Goal: Task Accomplishment & Management: Use online tool/utility

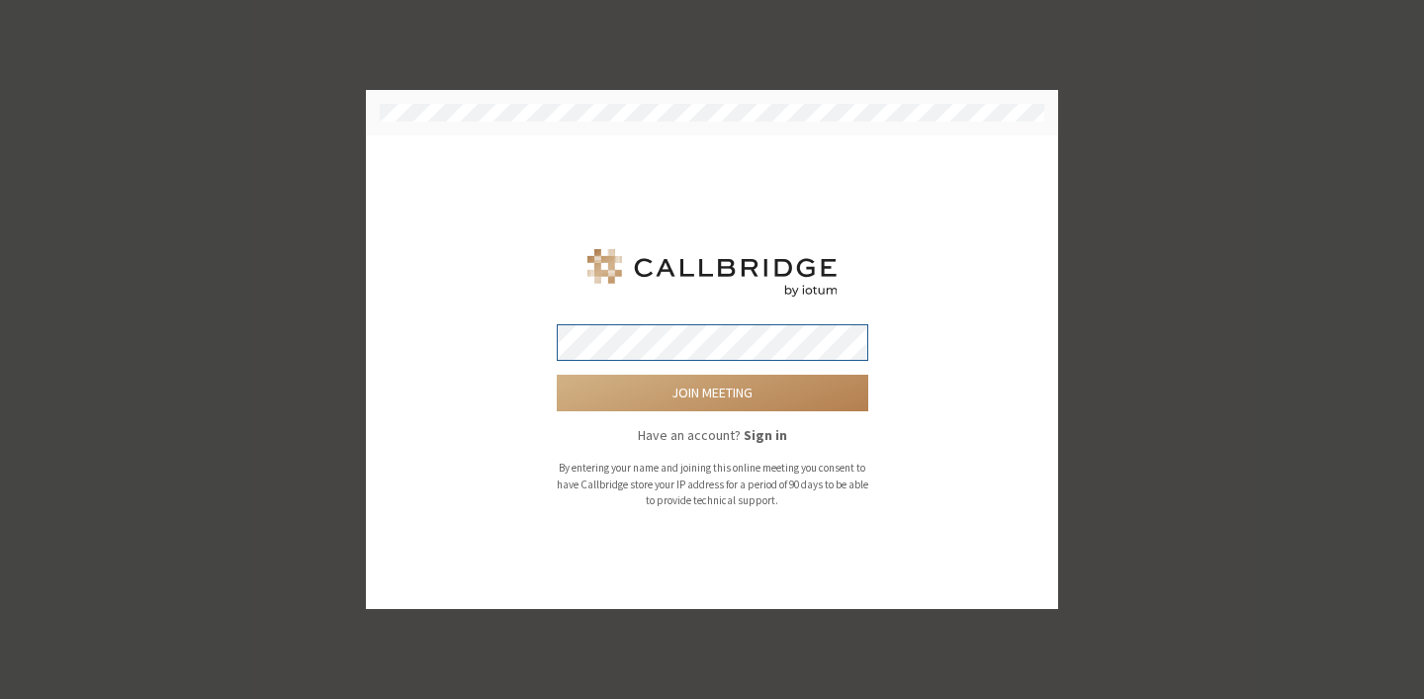
click at [557, 375] on button "Join meeting" at bounding box center [713, 393] width 312 height 37
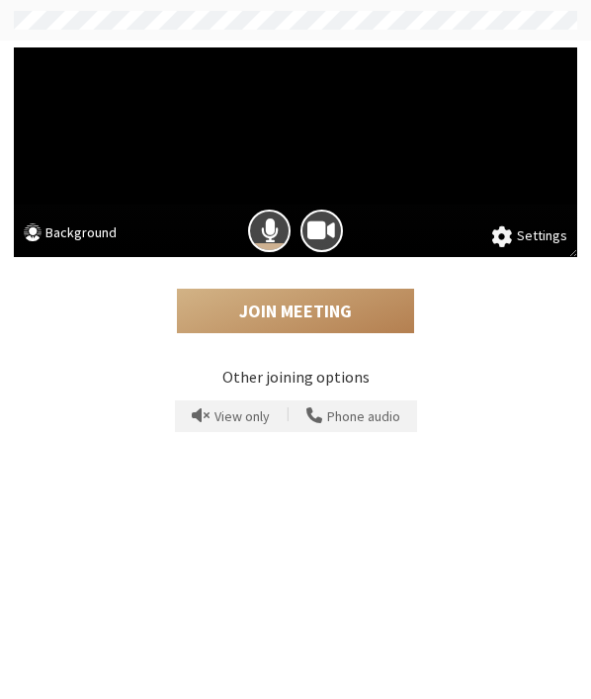
click at [510, 237] on span at bounding box center [502, 236] width 21 height 21
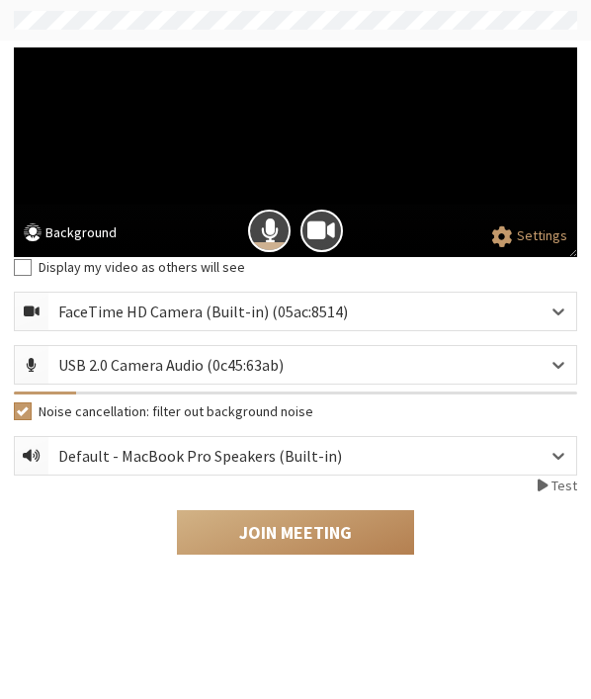
click at [526, 229] on button "Settings" at bounding box center [530, 236] width 76 height 22
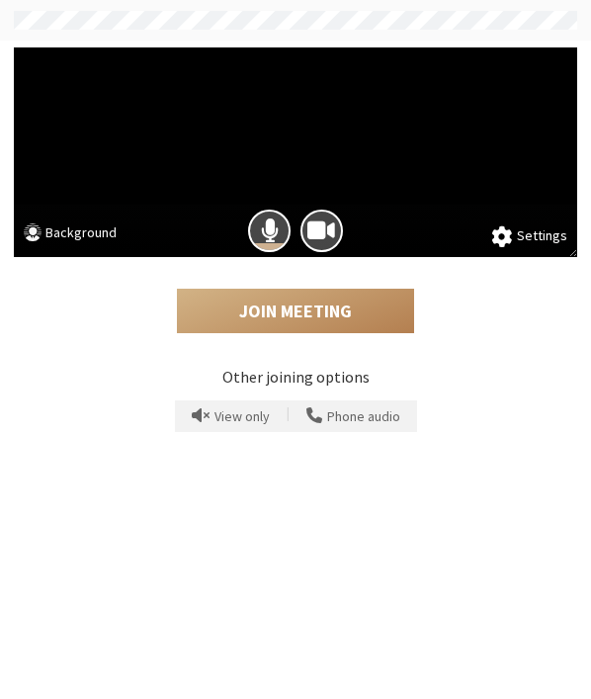
click at [93, 234] on button "Background" at bounding box center [70, 235] width 93 height 25
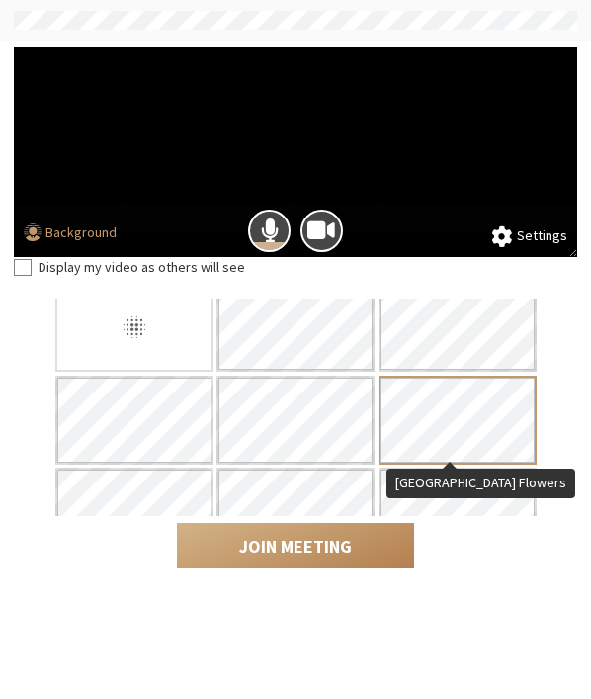
scroll to position [121, 0]
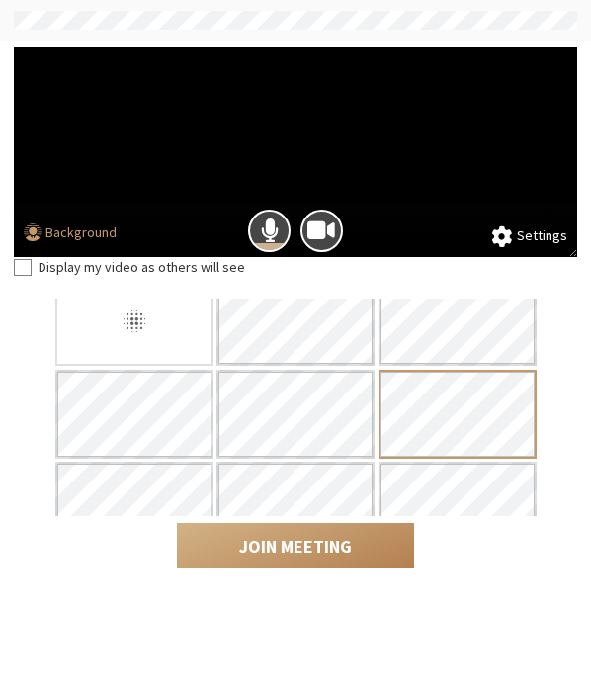
click at [197, 270] on label "Display my video as others will see" at bounding box center [309, 267] width 540 height 21
click at [32, 270] on input "Display my video as others will see" at bounding box center [23, 267] width 18 height 20
click at [197, 269] on label "Display my video as others will see" at bounding box center [309, 267] width 540 height 21
click at [32, 269] on input "Display my video as others will see" at bounding box center [23, 267] width 18 height 20
click at [153, 260] on label "Display my video as others will see" at bounding box center [309, 267] width 540 height 21
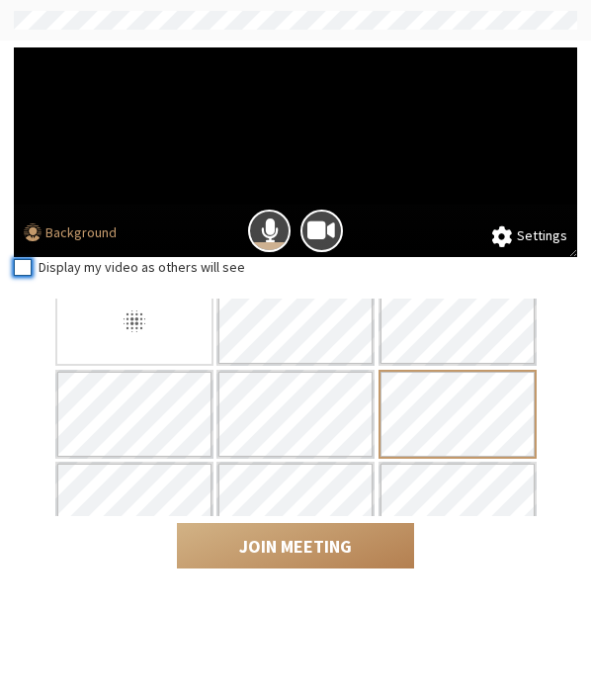
click at [32, 260] on input "Display my video as others will see" at bounding box center [23, 267] width 18 height 20
click at [34, 266] on div "Display my video as others will see" at bounding box center [296, 267] width 564 height 21
click at [16, 282] on div "Display my video as others will see" at bounding box center [296, 274] width 564 height 35
click at [18, 265] on input "Display my video as others will see" at bounding box center [23, 267] width 18 height 20
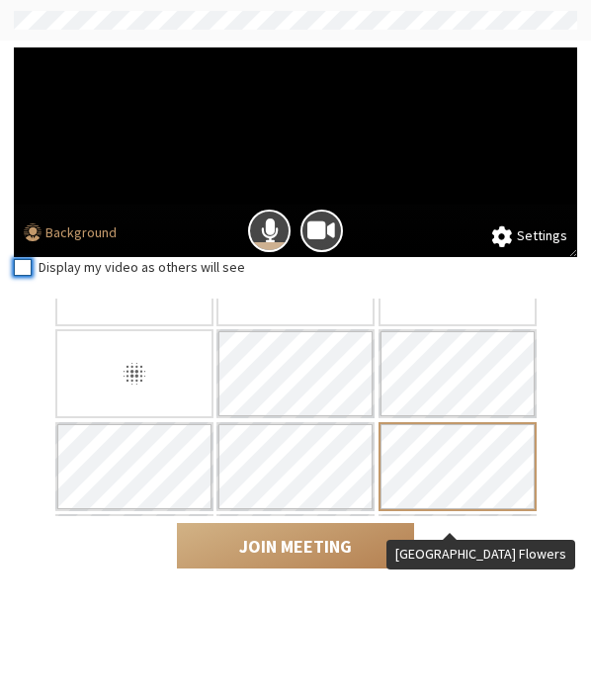
scroll to position [0, 0]
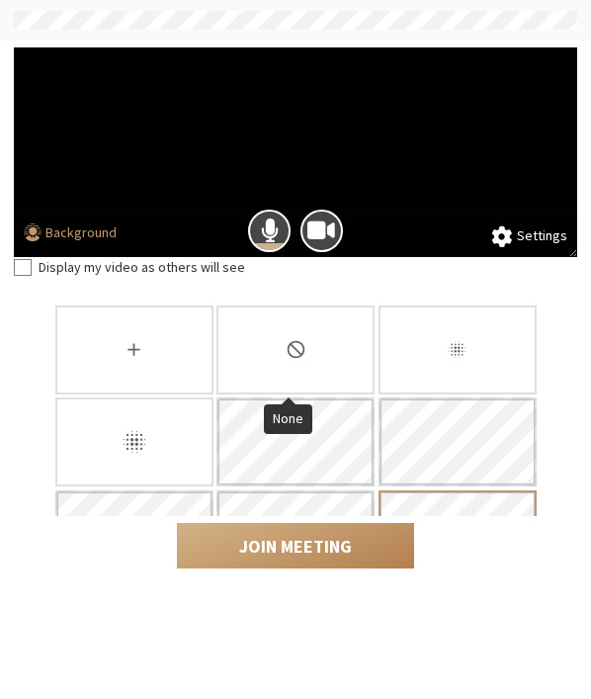
click at [322, 358] on div "None" at bounding box center [296, 350] width 158 height 89
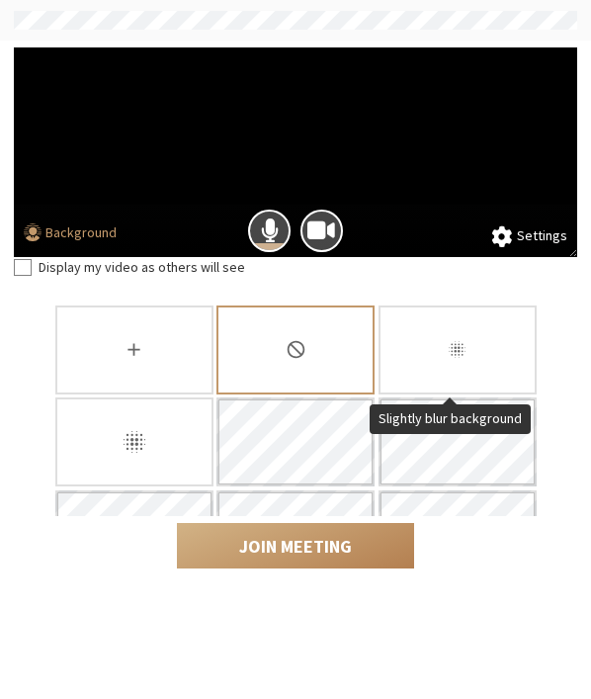
click at [431, 351] on div "Slightly blur background" at bounding box center [458, 350] width 158 height 89
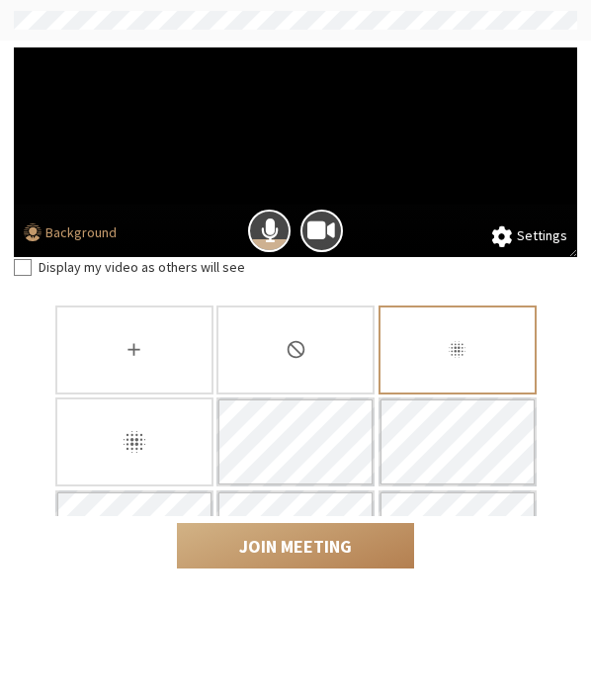
click at [39, 269] on label "Display my video as others will see" at bounding box center [309, 267] width 540 height 21
click at [32, 269] on input "Display my video as others will see" at bounding box center [23, 267] width 18 height 20
checkbox input "true"
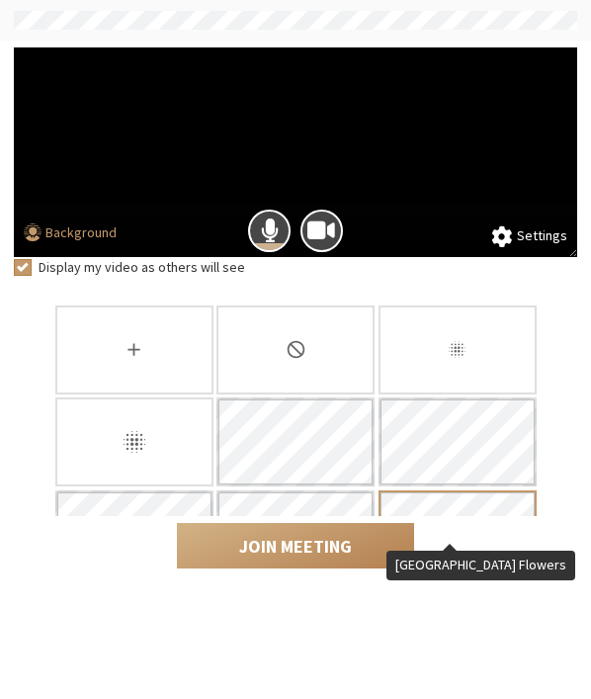
scroll to position [322, 0]
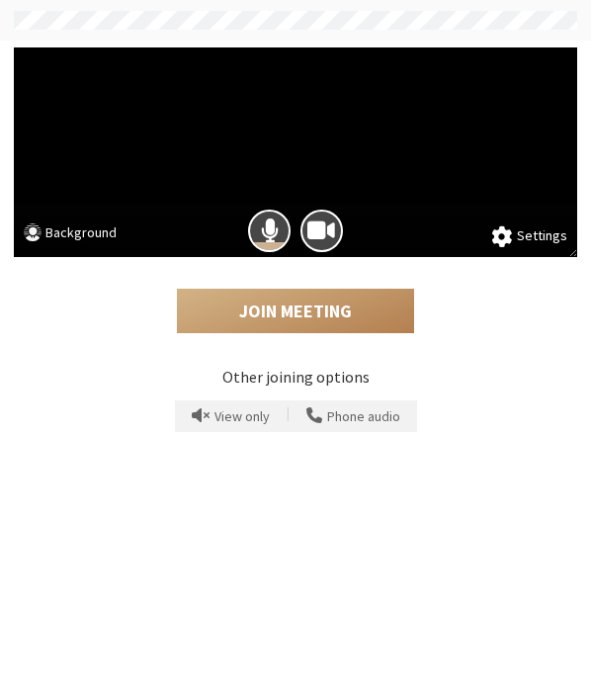
click at [51, 233] on button "Background" at bounding box center [70, 235] width 93 height 25
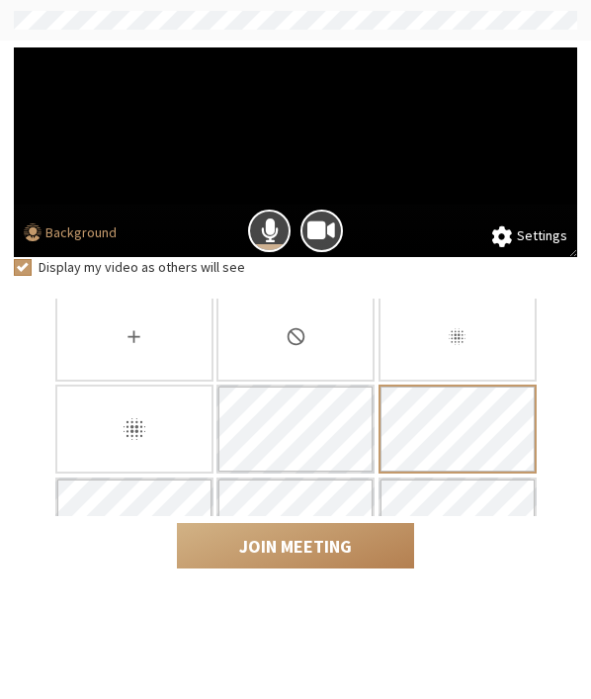
scroll to position [28, 0]
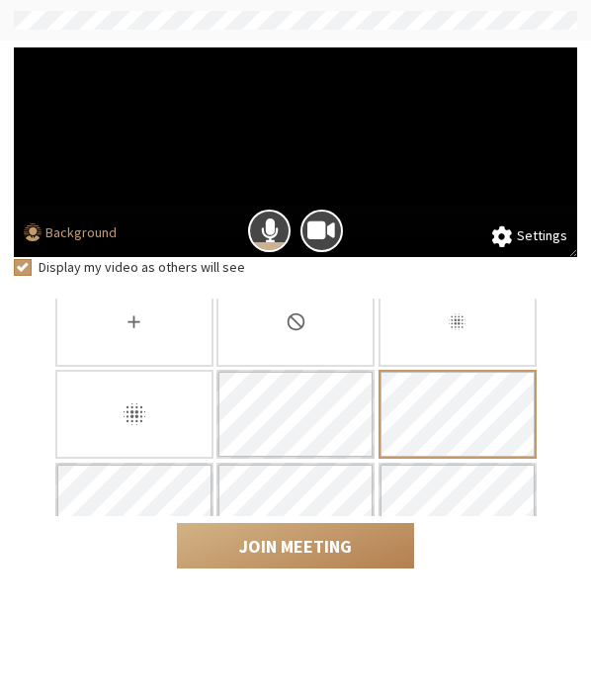
click at [283, 347] on div "None" at bounding box center [296, 322] width 158 height 89
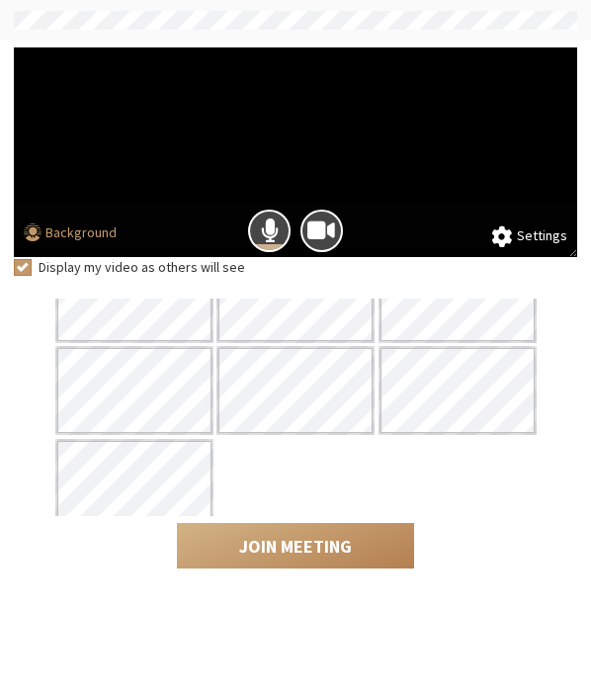
scroll to position [0, 0]
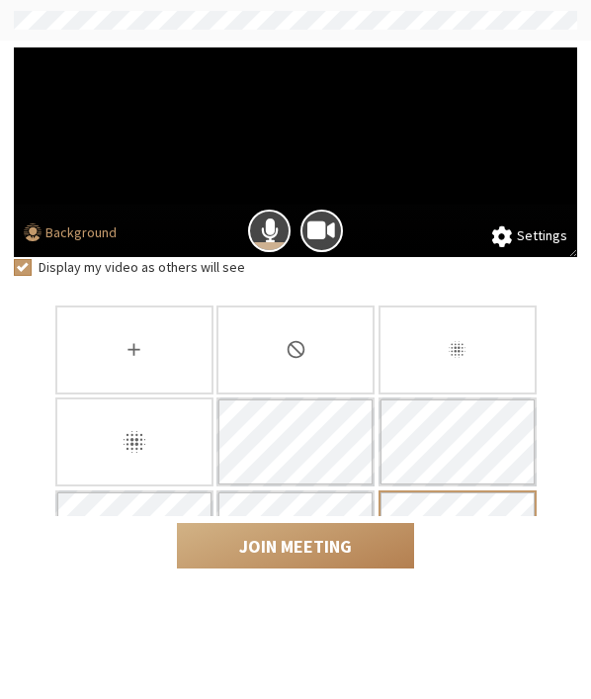
click at [352, 356] on div "None" at bounding box center [296, 350] width 158 height 89
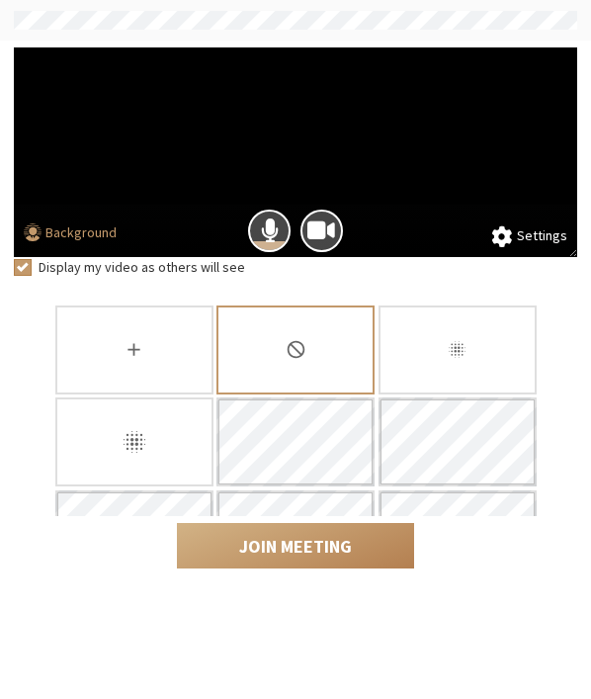
click at [123, 440] on icon "Blur background" at bounding box center [134, 442] width 22 height 22
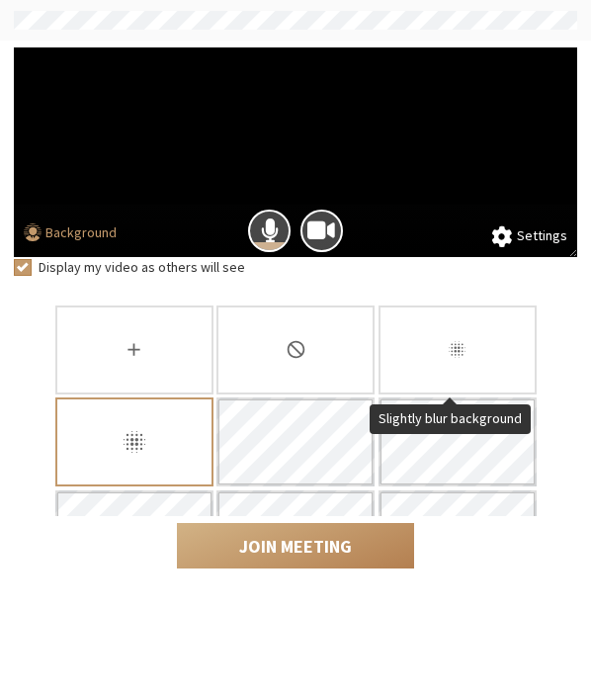
click at [500, 364] on div "Slightly blur background" at bounding box center [458, 350] width 158 height 89
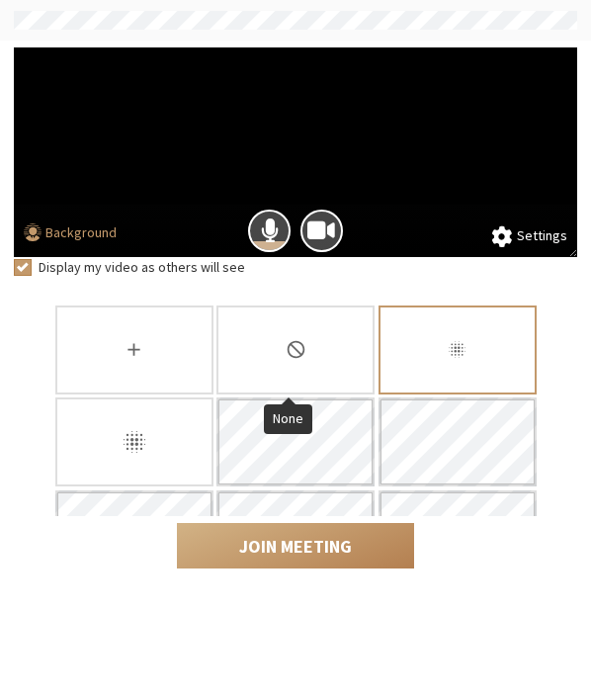
click at [251, 353] on div "None" at bounding box center [296, 350] width 158 height 89
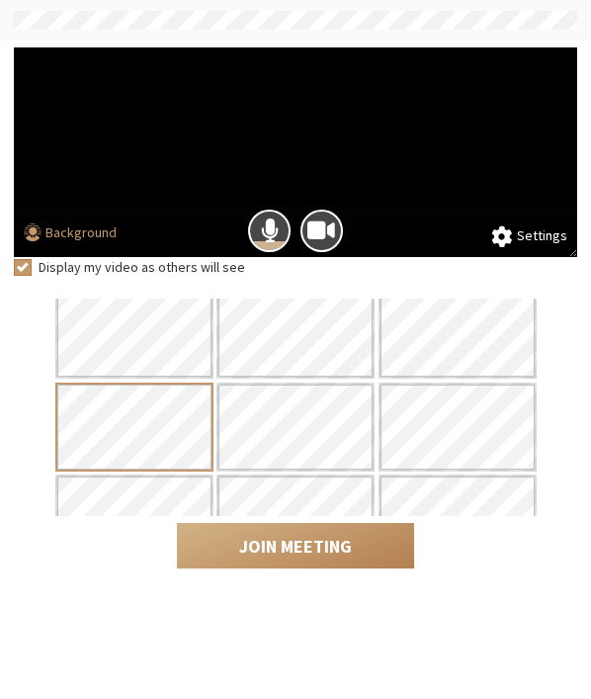
scroll to position [617, 0]
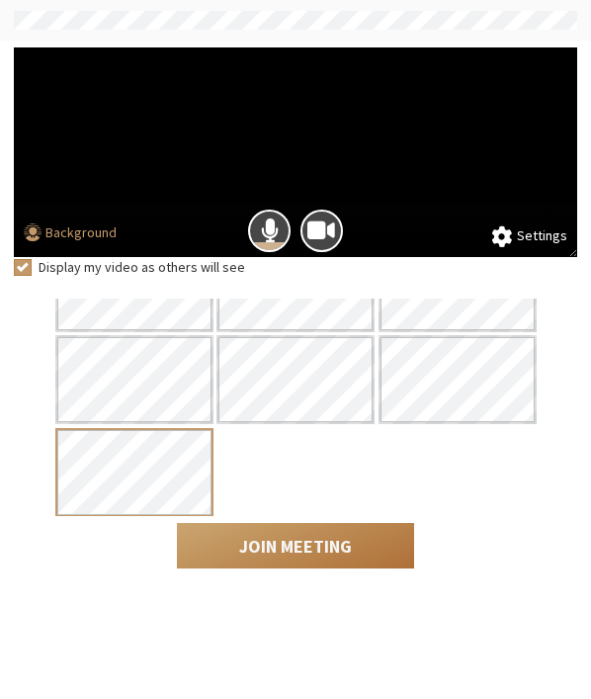
click at [316, 547] on button "Join Meeting" at bounding box center [295, 545] width 237 height 45
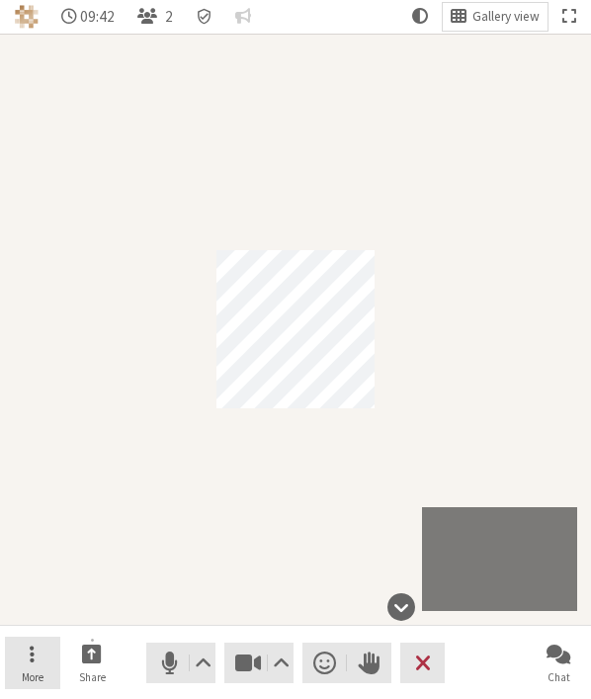
click at [48, 658] on button "More" at bounding box center [32, 663] width 55 height 53
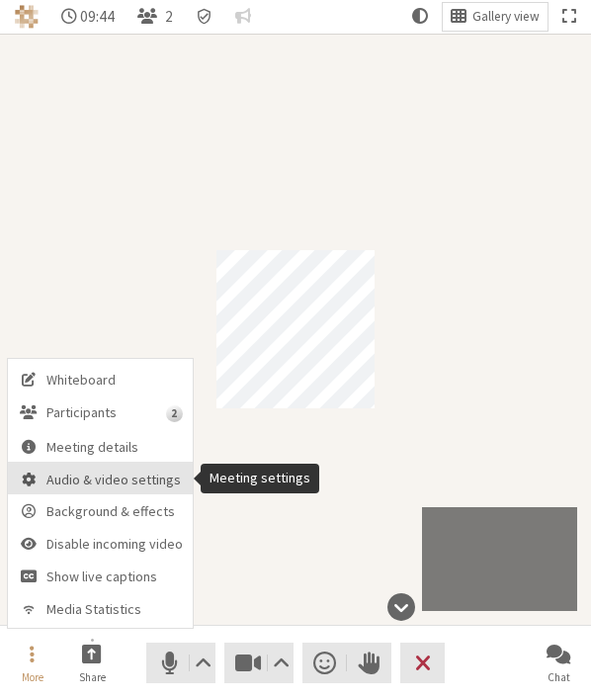
click at [122, 474] on span "Audio & video settings" at bounding box center [114, 480] width 136 height 15
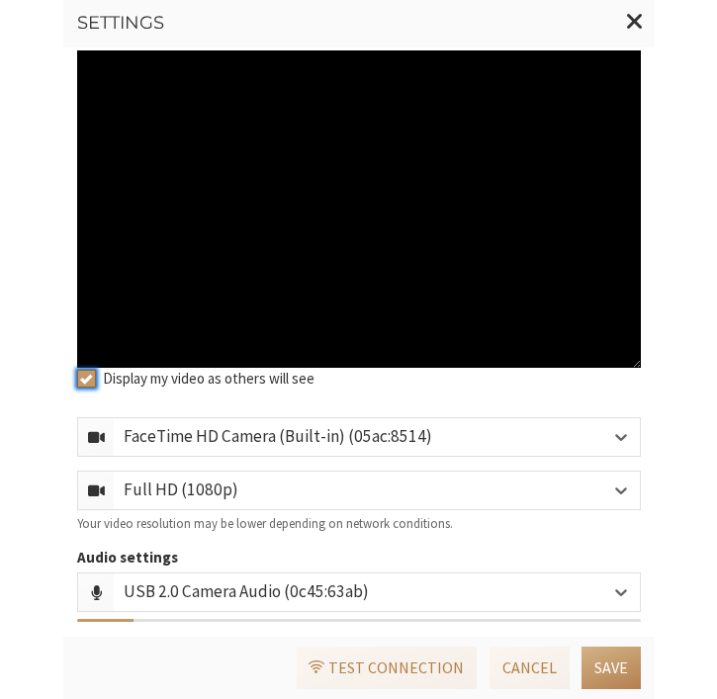
scroll to position [0, 0]
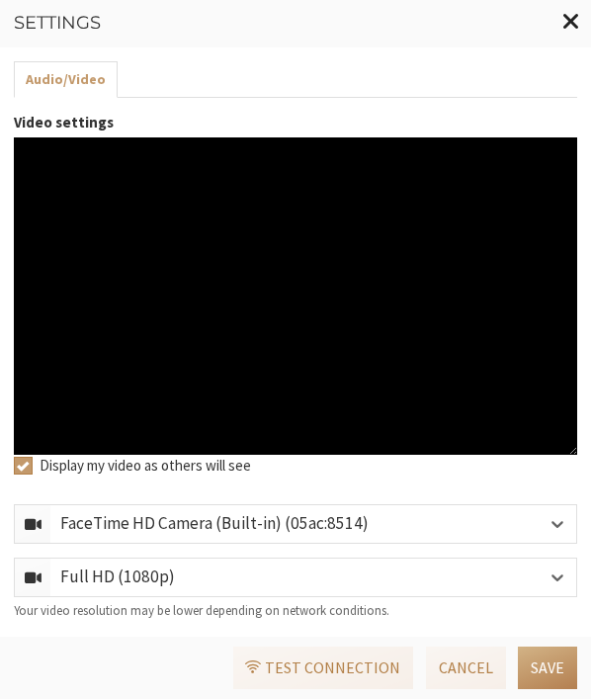
click at [575, 21] on span "Close modal" at bounding box center [572, 22] width 18 height 24
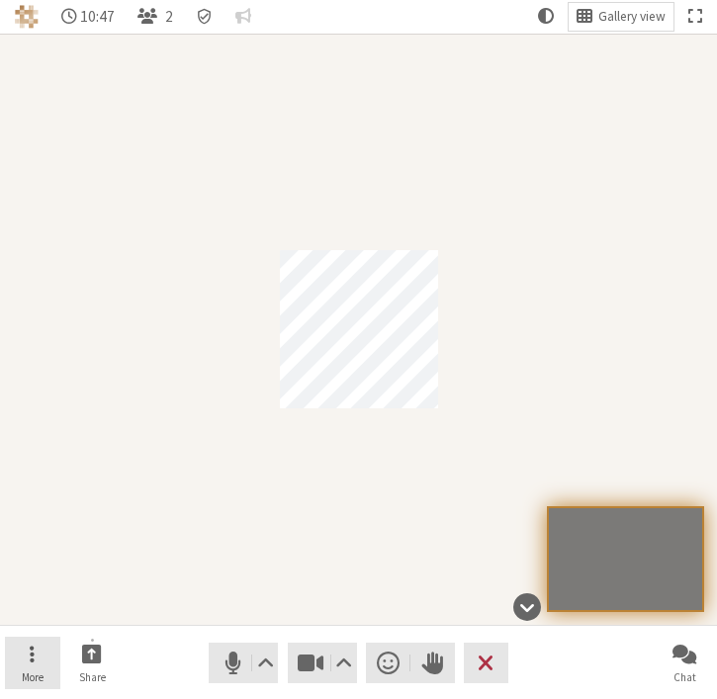
click at [41, 672] on span "More" at bounding box center [33, 678] width 22 height 12
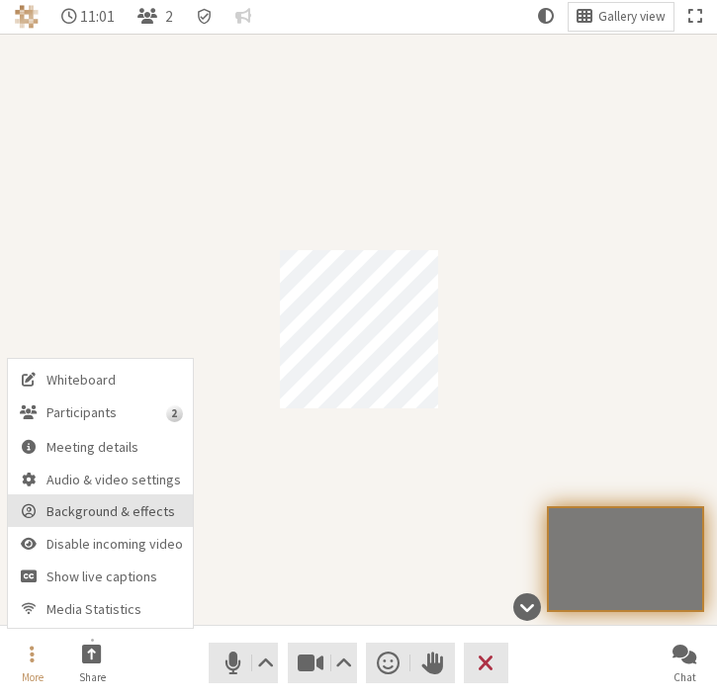
click at [93, 497] on button "Background & effects" at bounding box center [100, 511] width 185 height 33
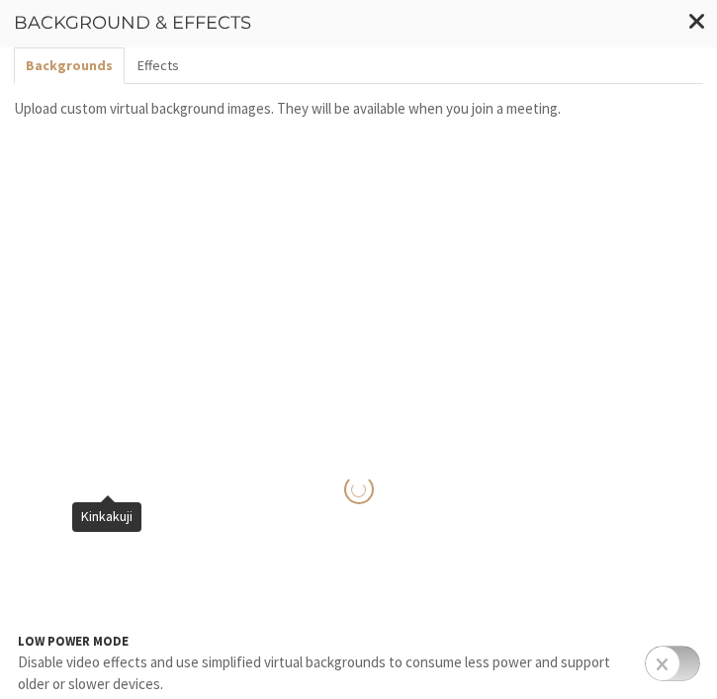
scroll to position [423, 0]
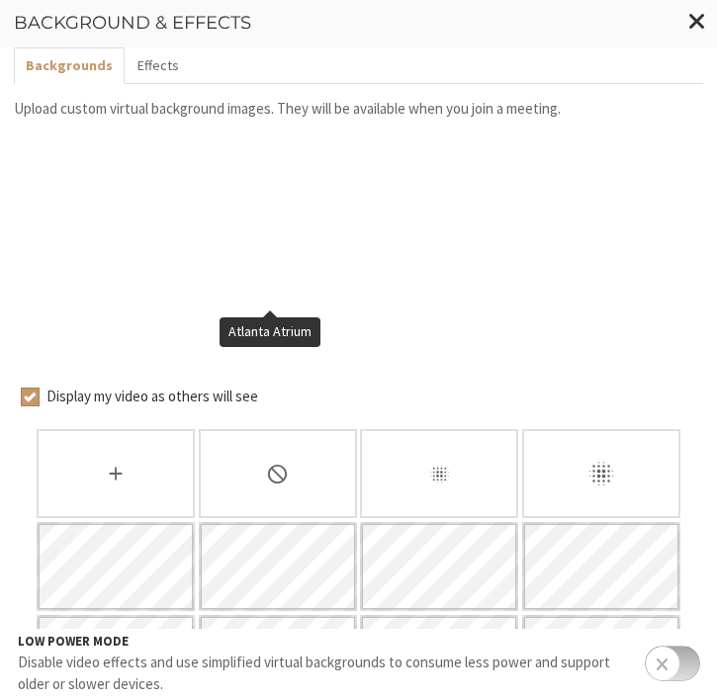
click at [300, 429] on div "None" at bounding box center [278, 473] width 158 height 89
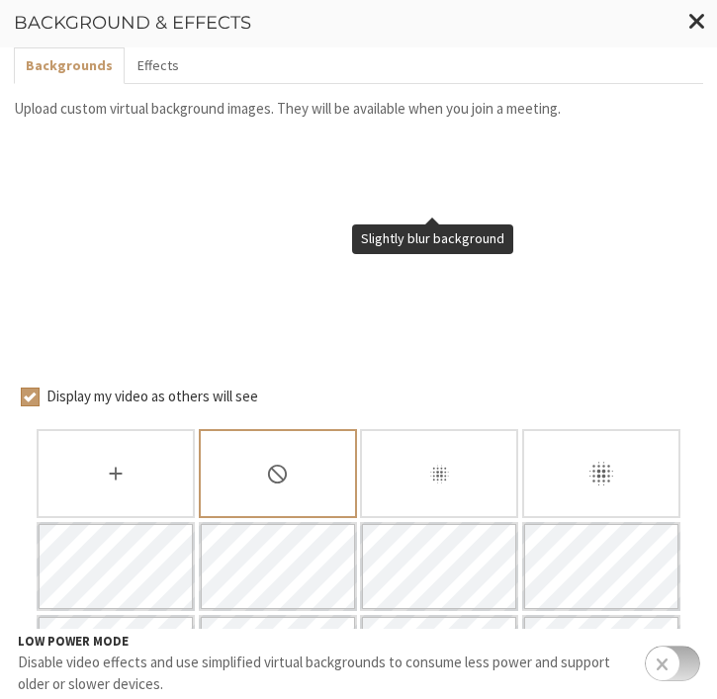
click at [476, 429] on div "Slightly blur background" at bounding box center [439, 473] width 158 height 89
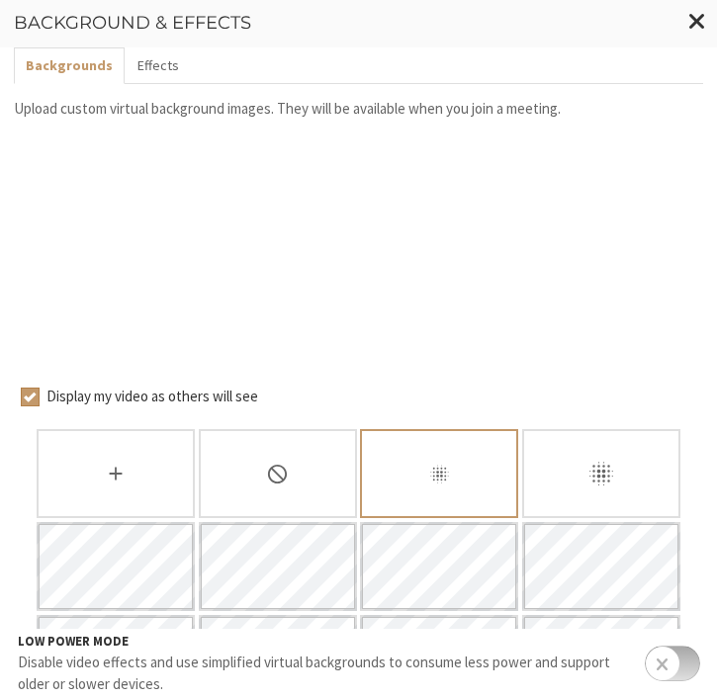
scroll to position [712, 0]
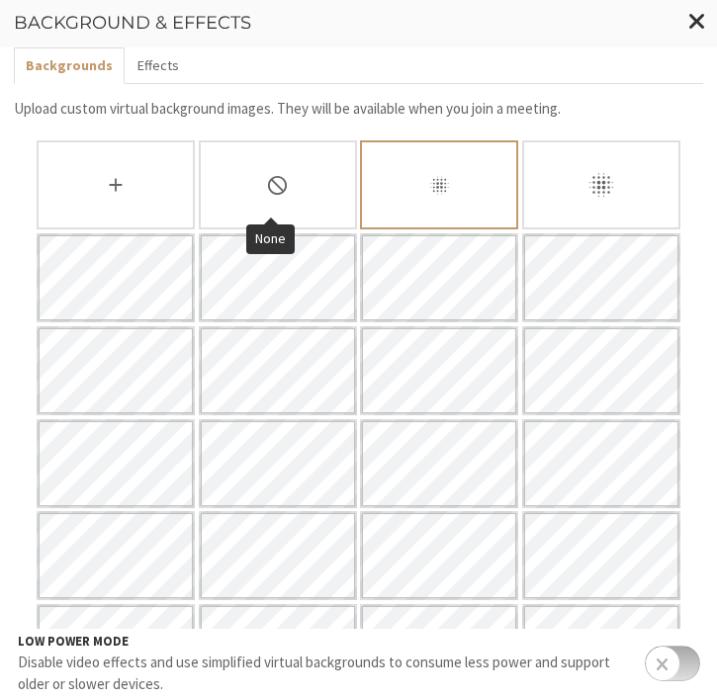
click at [278, 174] on icon "None" at bounding box center [277, 185] width 23 height 23
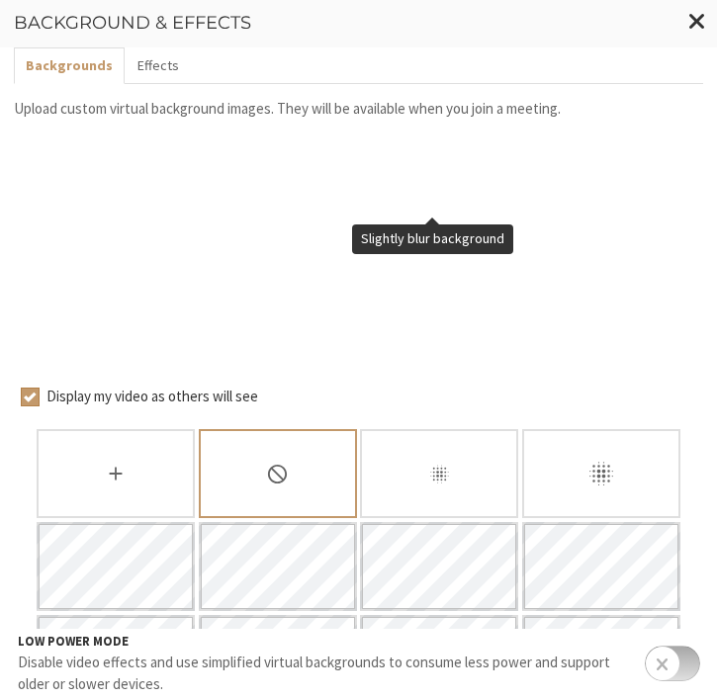
scroll to position [423, 0]
click at [405, 429] on div "Slightly blur background" at bounding box center [439, 473] width 158 height 89
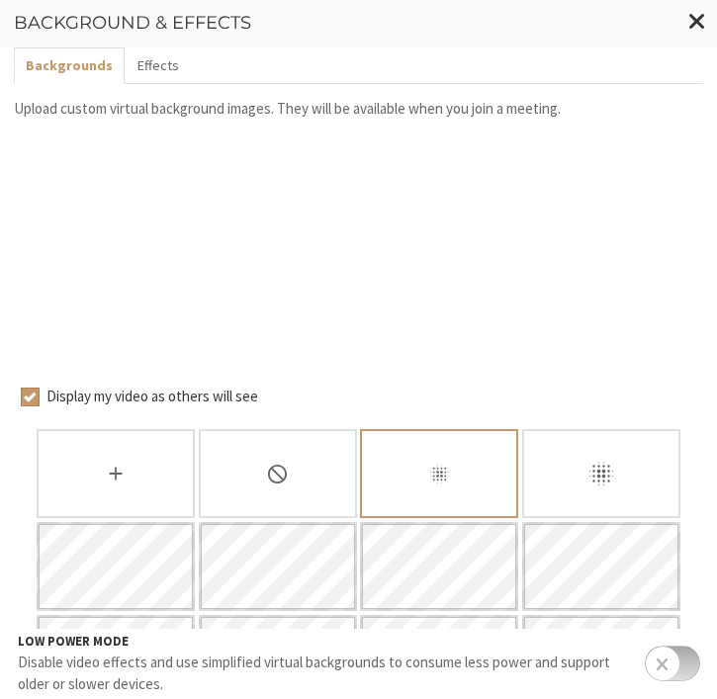
scroll to position [712, 0]
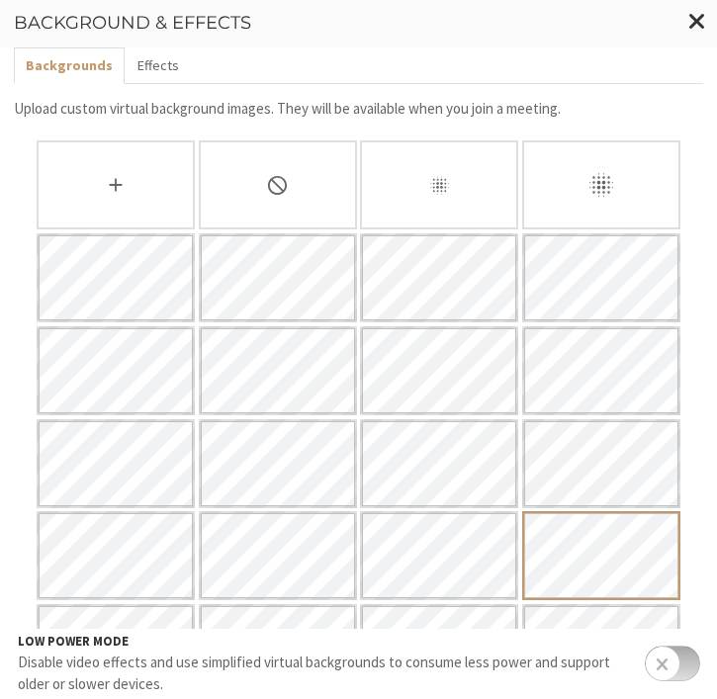
click at [670, 659] on input "checkbox" at bounding box center [672, 664] width 55 height 36
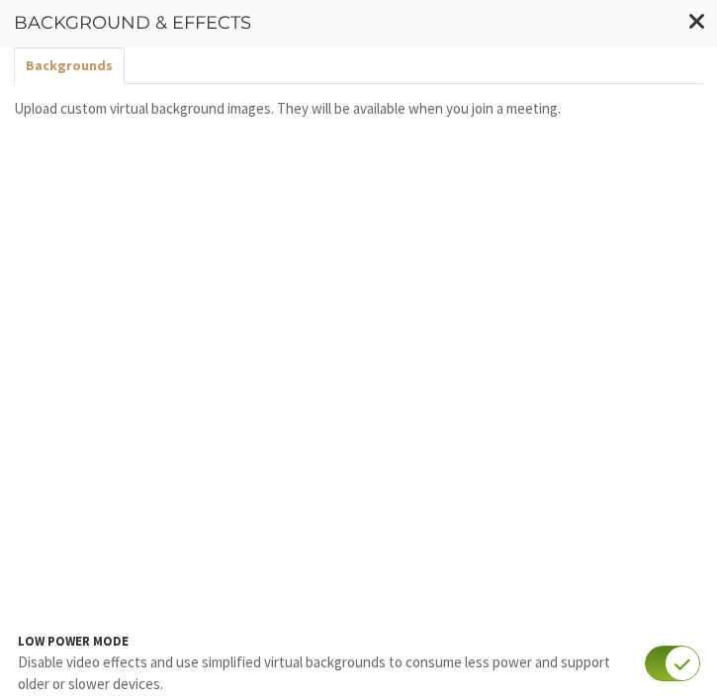
click at [655, 659] on input "checkbox" at bounding box center [672, 664] width 55 height 36
checkbox input "true"
drag, startPoint x: 183, startPoint y: 71, endPoint x: 165, endPoint y: 65, distance: 18.8
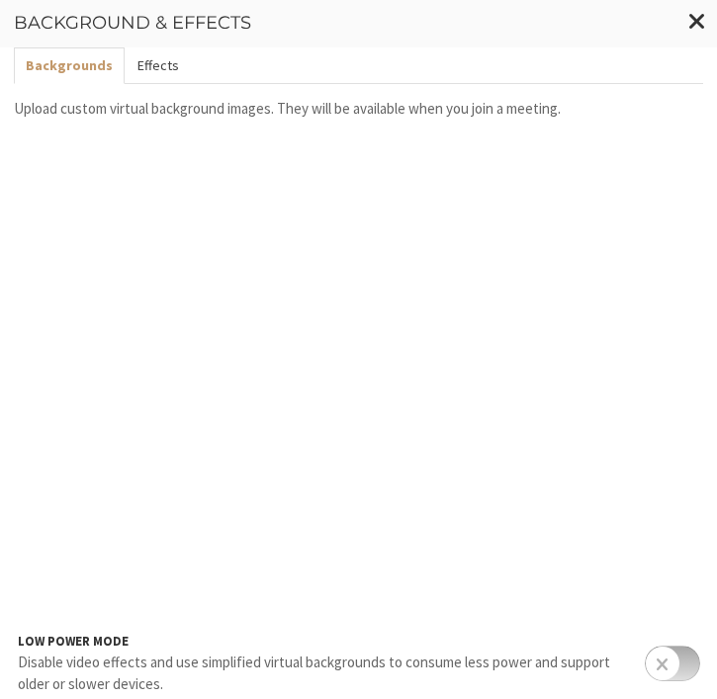
click at [183, 71] on ul "Backgrounds Effects" at bounding box center [358, 65] width 689 height 37
click at [161, 65] on button "Effects" at bounding box center [157, 65] width 65 height 37
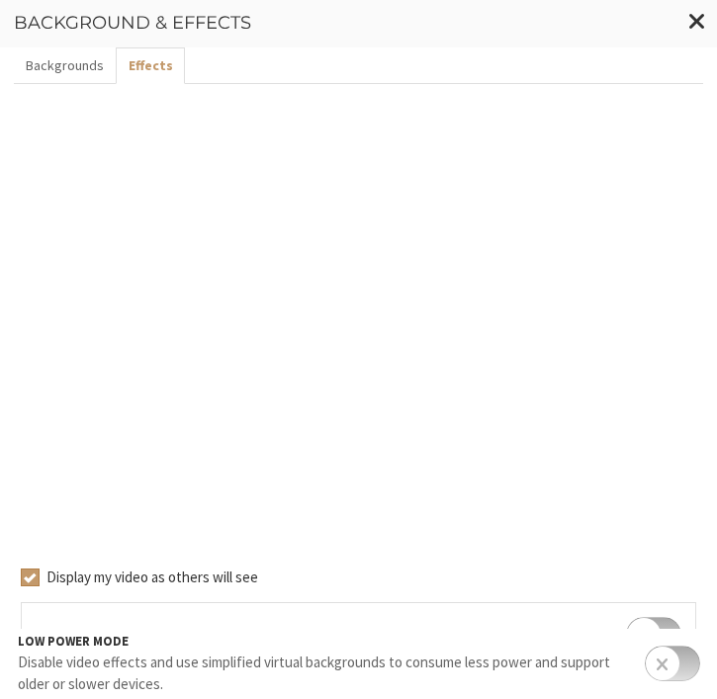
scroll to position [213, 0]
click at [650, 611] on input "checkbox" at bounding box center [653, 629] width 55 height 36
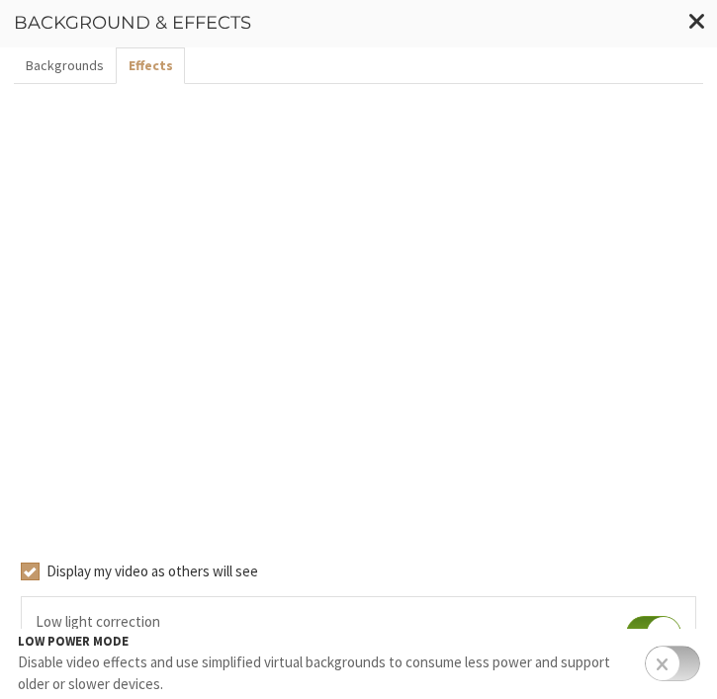
click at [643, 616] on input "checkbox" at bounding box center [653, 634] width 55 height 36
checkbox input "false"
click at [627, 684] on input "checkbox" at bounding box center [653, 702] width 55 height 36
click at [639, 689] on input "checkbox" at bounding box center [653, 707] width 55 height 36
checkbox input "false"
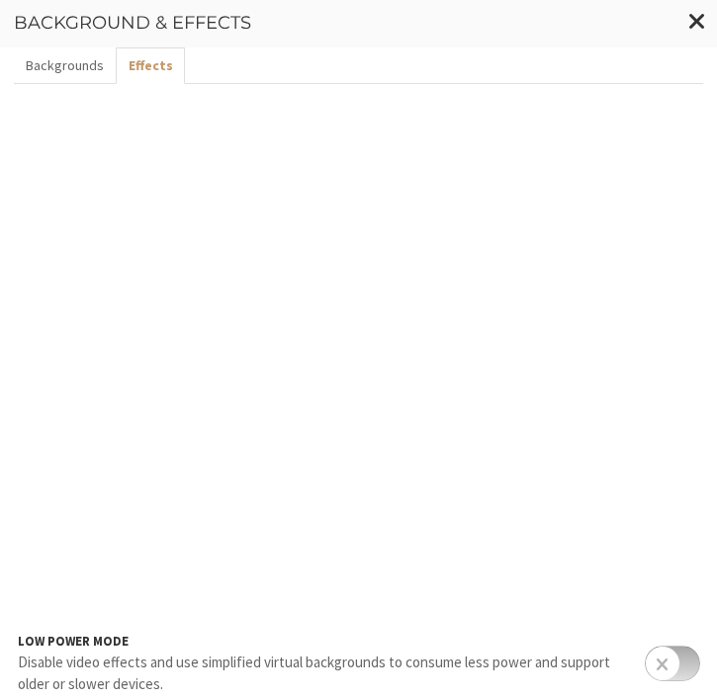
checkbox input "false"
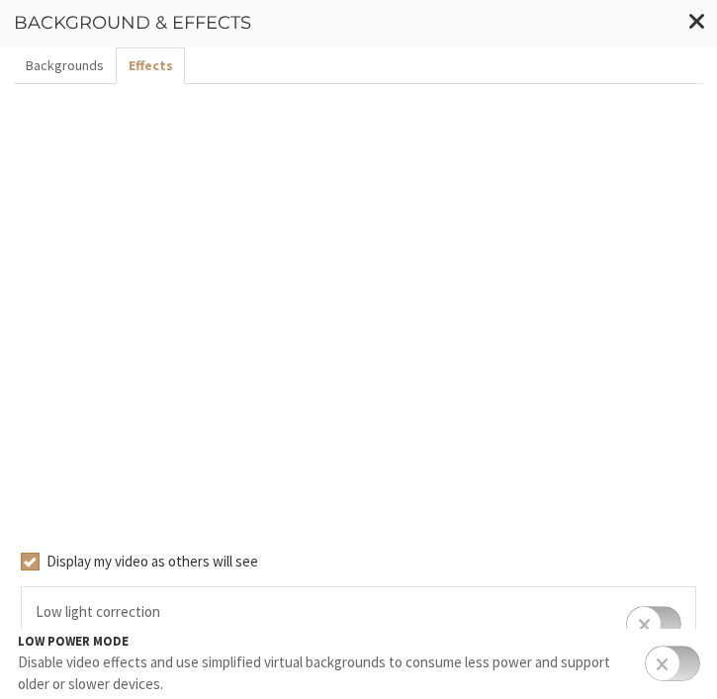
scroll to position [219, 0]
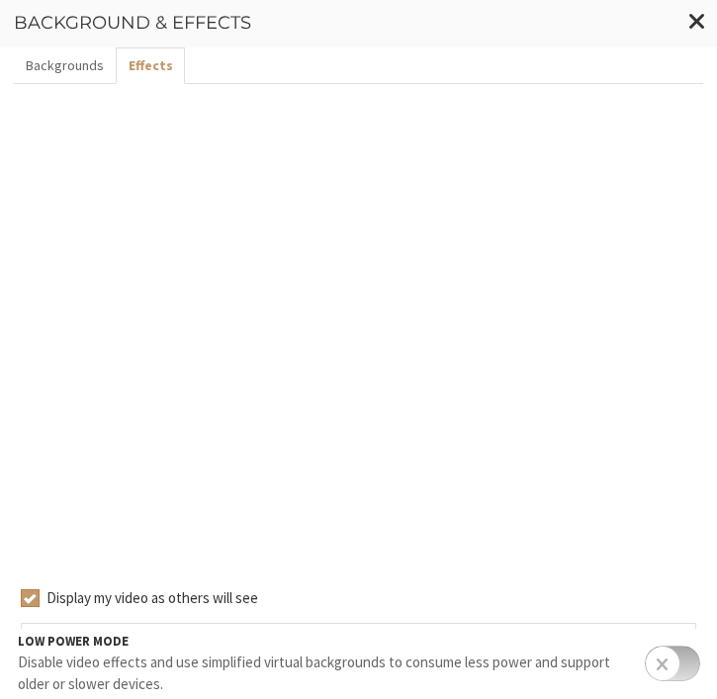
scroll to position [192, 0]
checkbox input "false"
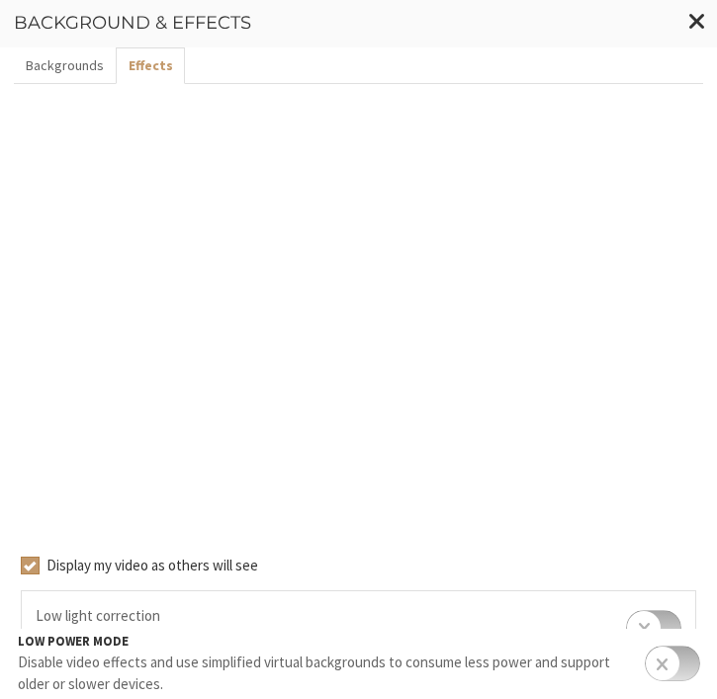
scroll to position [248, 0]
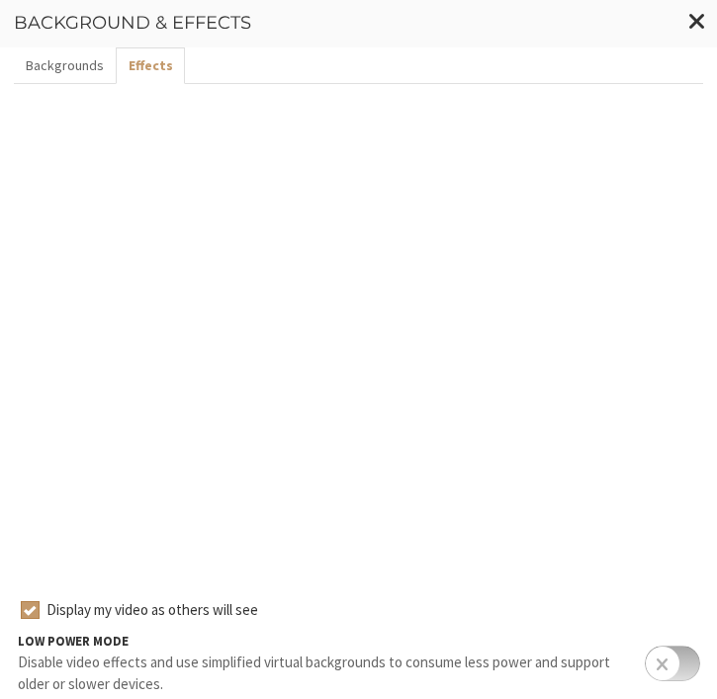
scroll to position [257, 0]
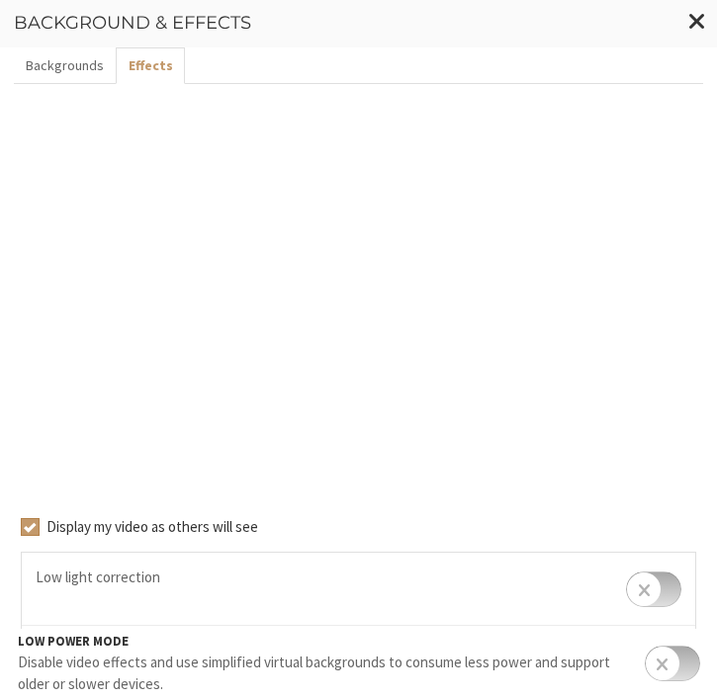
checkbox input "false"
click at [692, 25] on span "Close modal" at bounding box center [697, 22] width 18 height 24
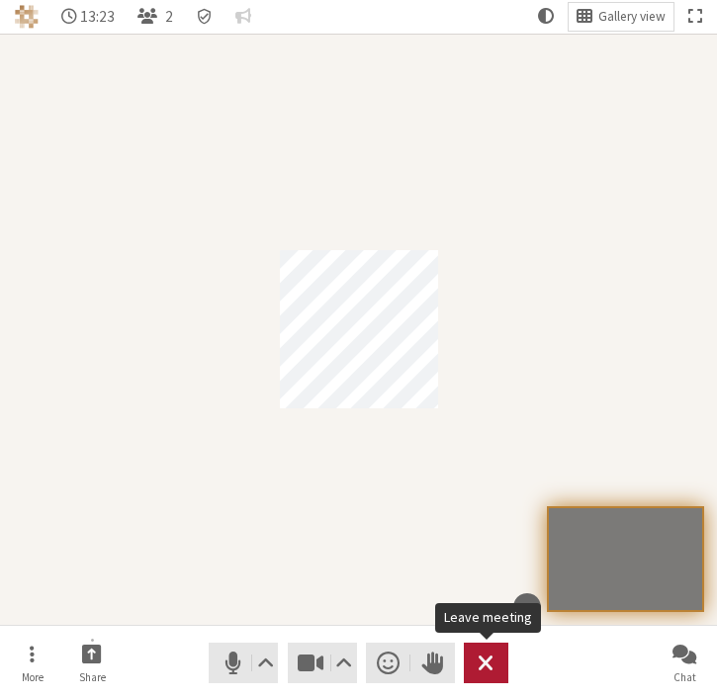
click at [478, 669] on span "Leave meeting" at bounding box center [486, 663] width 16 height 27
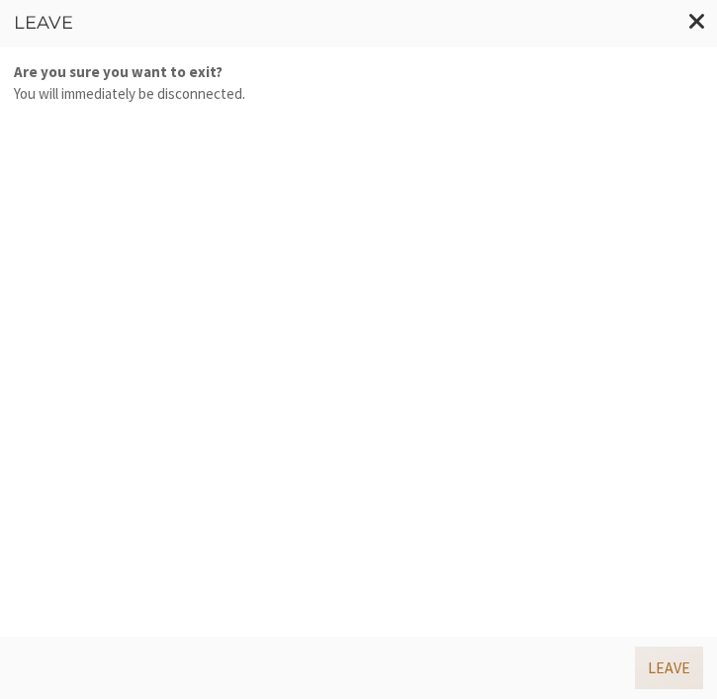
drag, startPoint x: 686, startPoint y: 657, endPoint x: 626, endPoint y: 136, distance: 523.7
click at [687, 657] on button "Leave" at bounding box center [669, 668] width 68 height 42
